Goal: Book appointment/travel/reservation

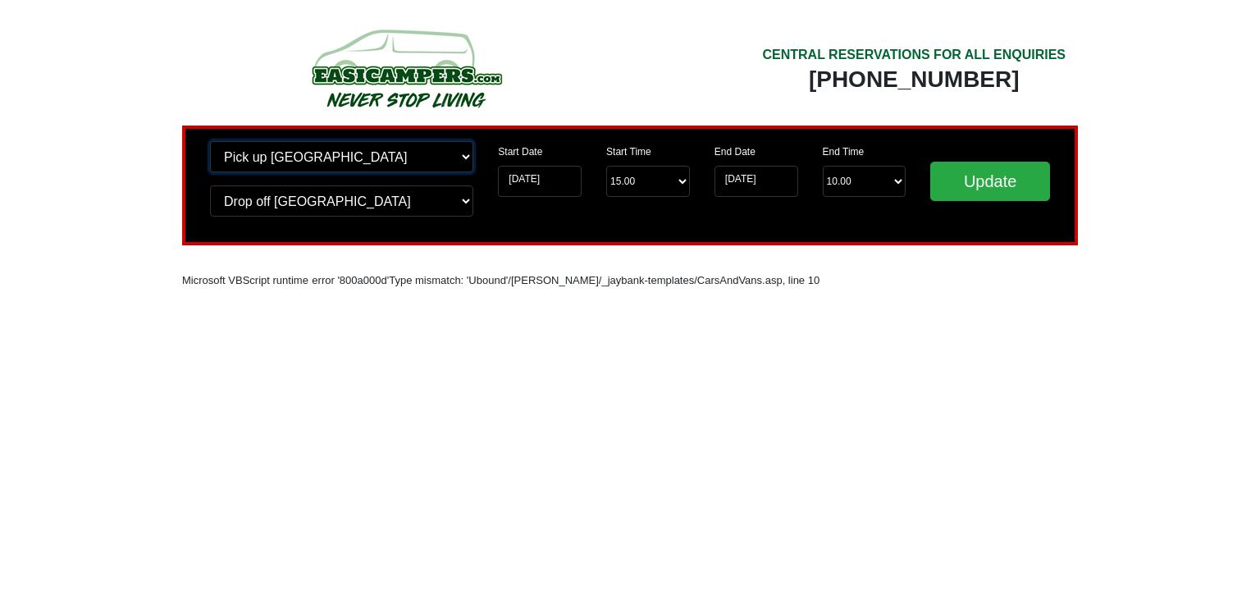
click at [333, 163] on select "Change pick up location? Pick up [GEOGRAPHIC_DATA] [GEOGRAPHIC_DATA] [GEOGRAPHI…" at bounding box center [341, 156] width 263 height 31
select select "PRE1"
click at [210, 141] on select "Change pick up location? Pick up [GEOGRAPHIC_DATA] [GEOGRAPHIC_DATA] [GEOGRAPHI…" at bounding box center [341, 156] width 263 height 31
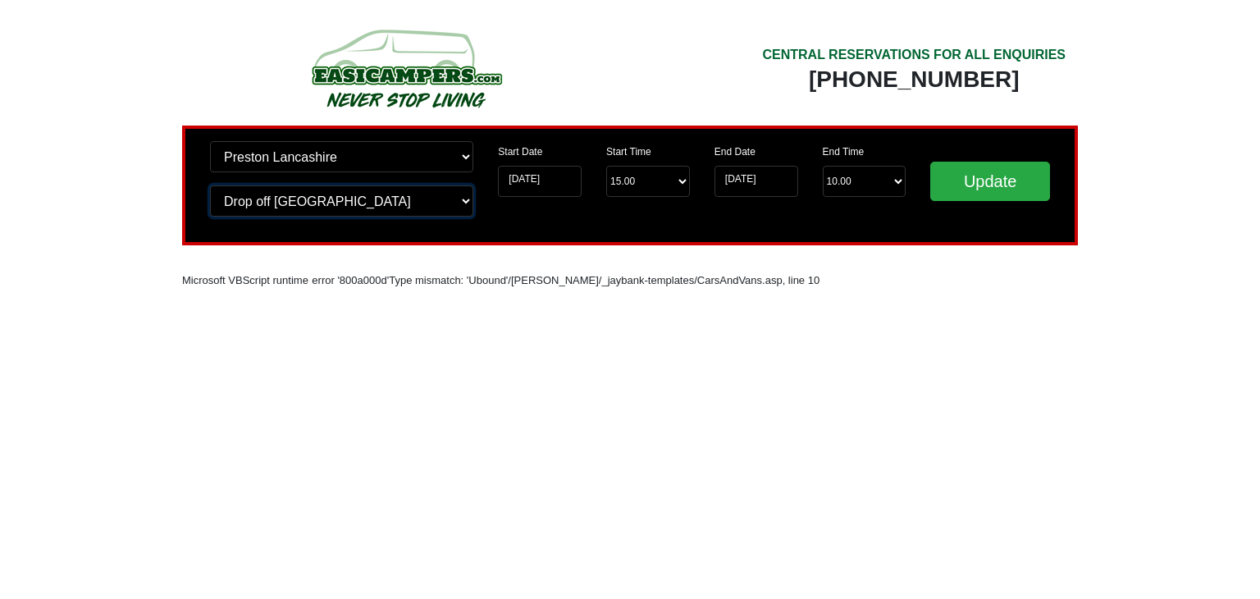
click at [348, 208] on select "Change drop off location? Drop off [GEOGRAPHIC_DATA] [GEOGRAPHIC_DATA] [GEOGRAP…" at bounding box center [341, 200] width 263 height 31
select select "PRE1"
click at [210, 185] on select "Change drop off location? Drop off [GEOGRAPHIC_DATA] [GEOGRAPHIC_DATA] [GEOGRAP…" at bounding box center [341, 200] width 263 height 31
click at [541, 184] on input "[DATE]" at bounding box center [540, 181] width 84 height 31
click at [600, 175] on div "Start Time Start Time 15.00 -------- 11.00 am ([DATE] & [DATE] Only) 12.00 pm (…" at bounding box center [648, 175] width 108 height 69
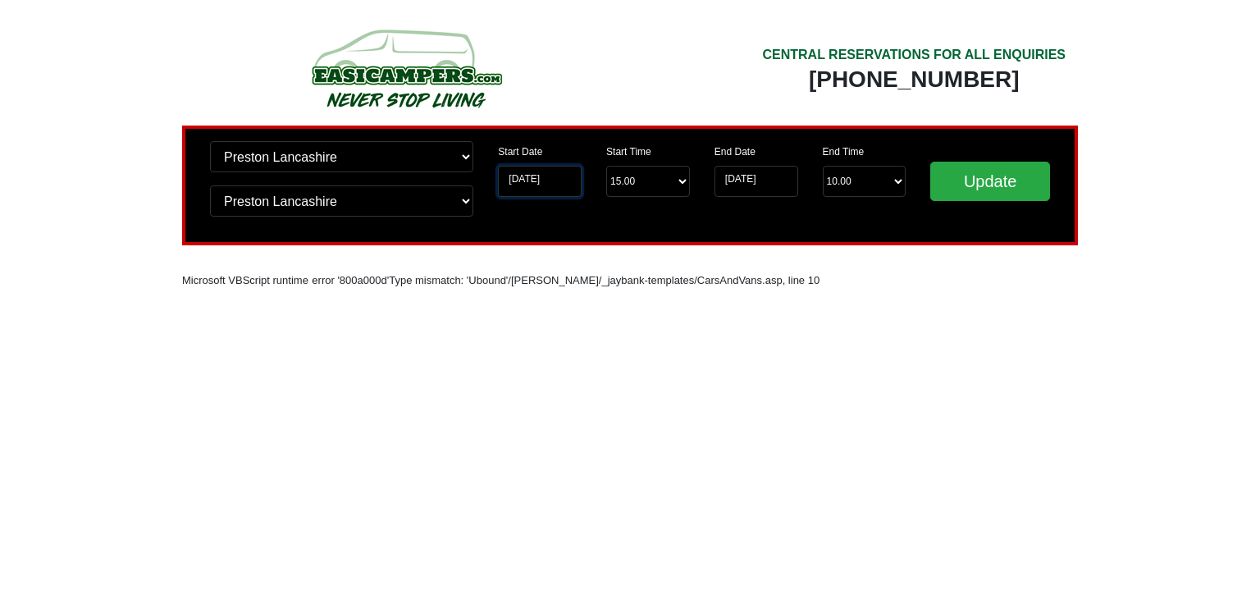
click at [553, 175] on input "[DATE]" at bounding box center [540, 181] width 84 height 31
click at [493, 176] on div "Start Date [DATE]" at bounding box center [540, 175] width 108 height 69
click at [522, 180] on input "[DATE]" at bounding box center [540, 181] width 84 height 31
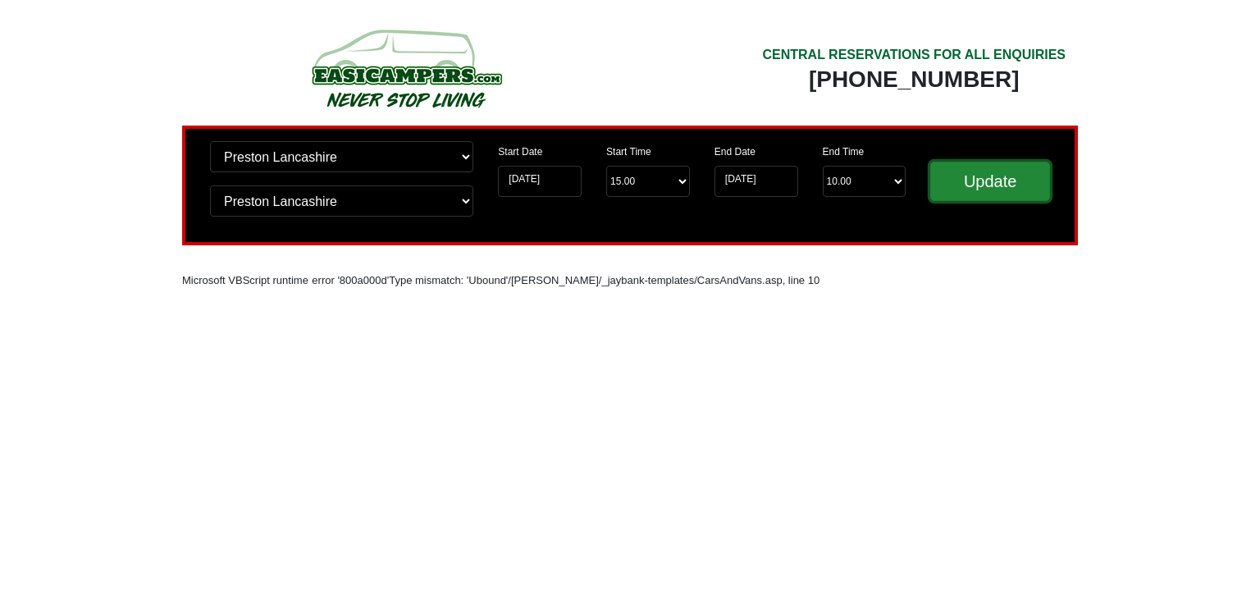
click at [993, 181] on input "Update" at bounding box center [990, 181] width 120 height 39
select select "PRE1"
